Goal: Transaction & Acquisition: Purchase product/service

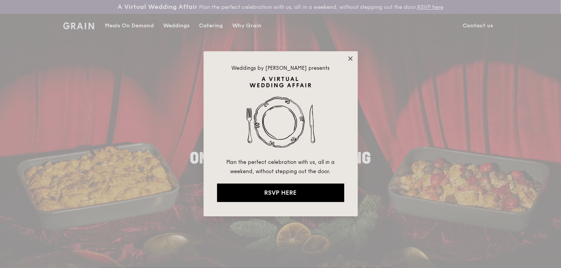
click at [352, 57] on icon at bounding box center [350, 58] width 4 height 4
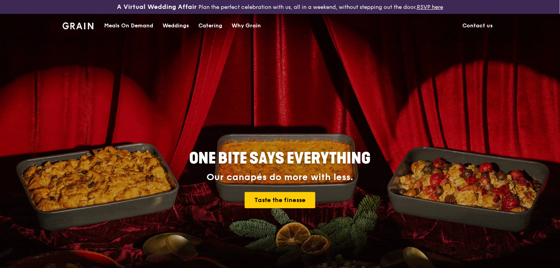
click at [212, 22] on div "Catering" at bounding box center [210, 25] width 24 height 23
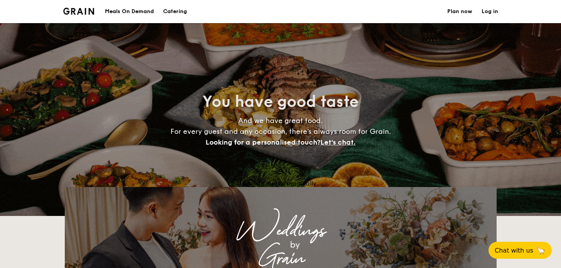
select select
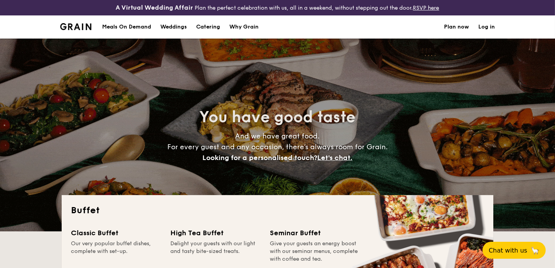
scroll to position [189, 0]
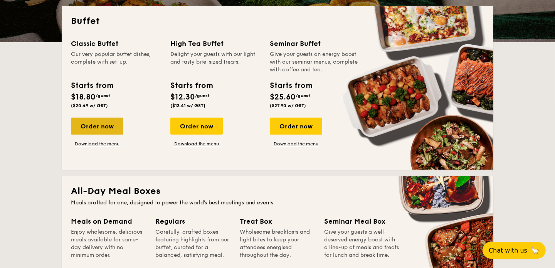
click at [96, 124] on div "Order now" at bounding box center [97, 126] width 52 height 17
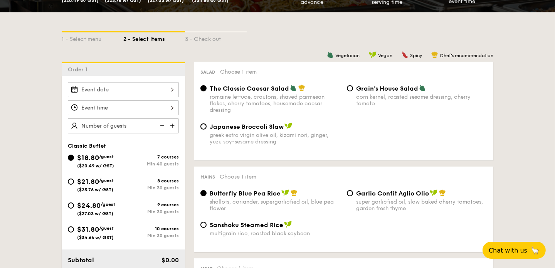
scroll to position [158, 0]
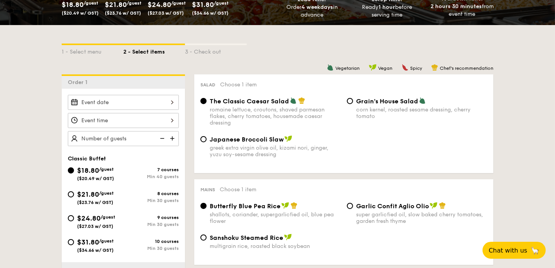
click at [141, 95] on div at bounding box center [123, 102] width 111 height 15
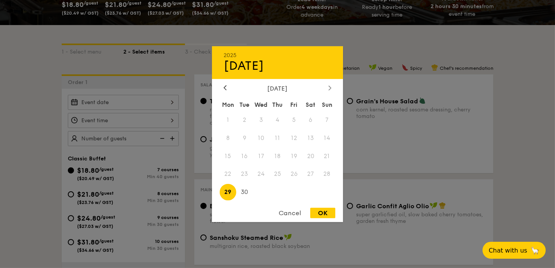
click at [327, 91] on div at bounding box center [330, 87] width 7 height 7
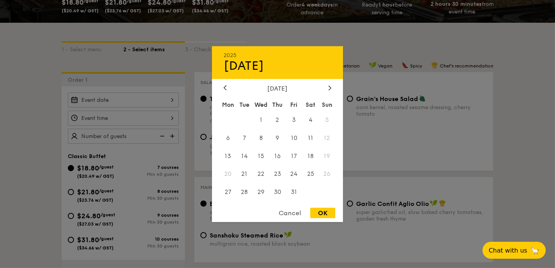
scroll to position [164, 0]
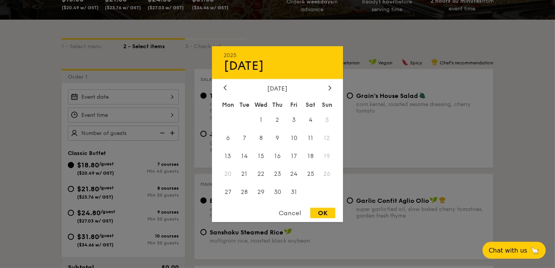
click at [325, 135] on span "12" at bounding box center [327, 138] width 17 height 17
click at [327, 140] on span "12" at bounding box center [327, 138] width 17 height 17
click at [327, 138] on span "12" at bounding box center [327, 138] width 17 height 17
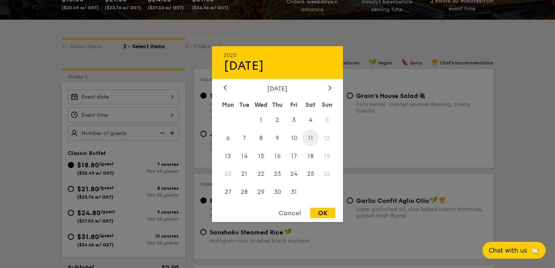
click at [310, 135] on span "11" at bounding box center [310, 138] width 17 height 17
click at [318, 212] on div "OK" at bounding box center [322, 213] width 25 height 10
type input "Oct 11, 2025"
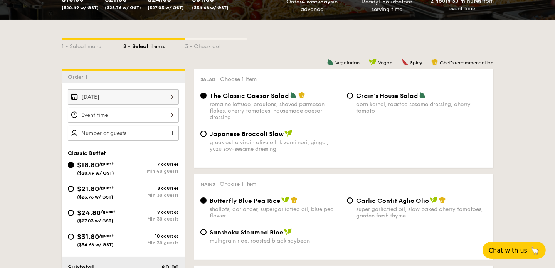
click at [100, 115] on div at bounding box center [123, 115] width 111 height 15
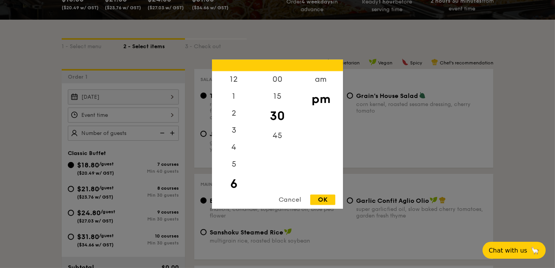
scroll to position [15, 0]
click at [322, 198] on div "OK" at bounding box center [322, 199] width 25 height 10
type input "6:30PM"
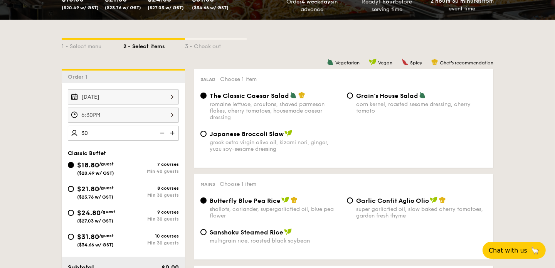
type input "40 guests"
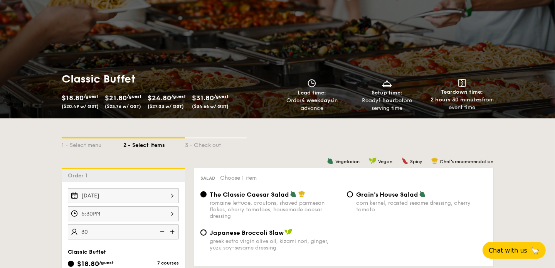
scroll to position [60, 0]
